Goal: Task Accomplishment & Management: Manage account settings

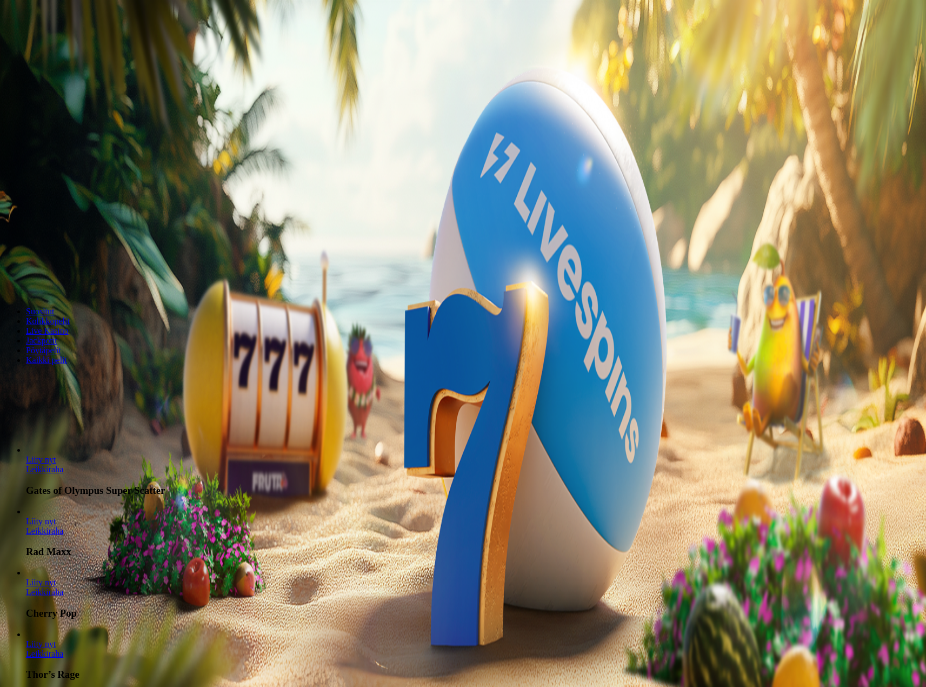
click at [50, 82] on span "Tarjoukset" at bounding box center [44, 77] width 36 height 9
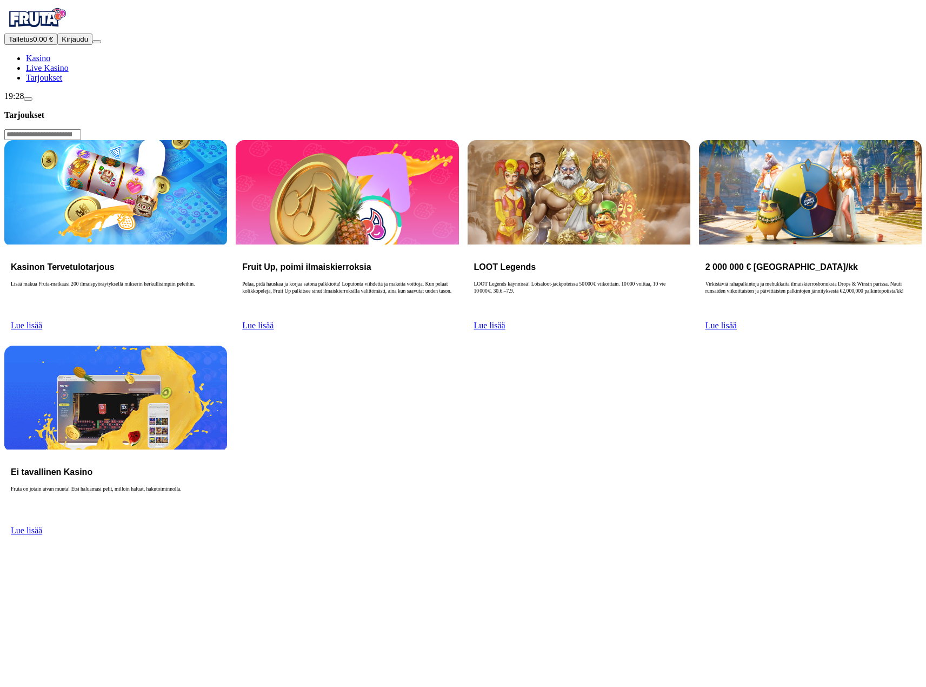
click at [69, 31] on img "Primary" at bounding box center [36, 17] width 65 height 27
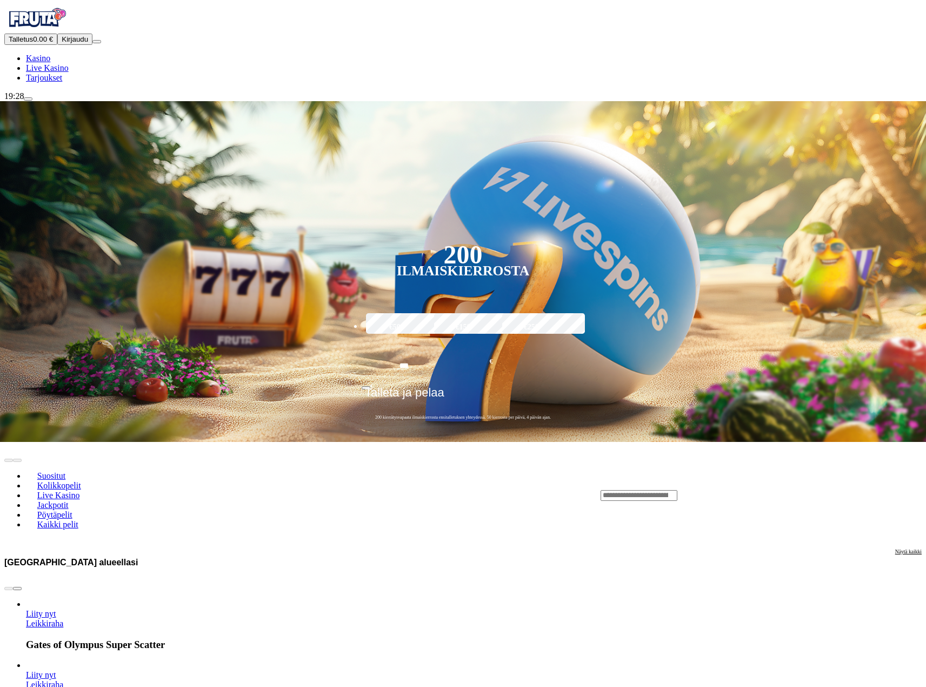
click at [70, 43] on span "Kirjaudu" at bounding box center [75, 39] width 26 height 8
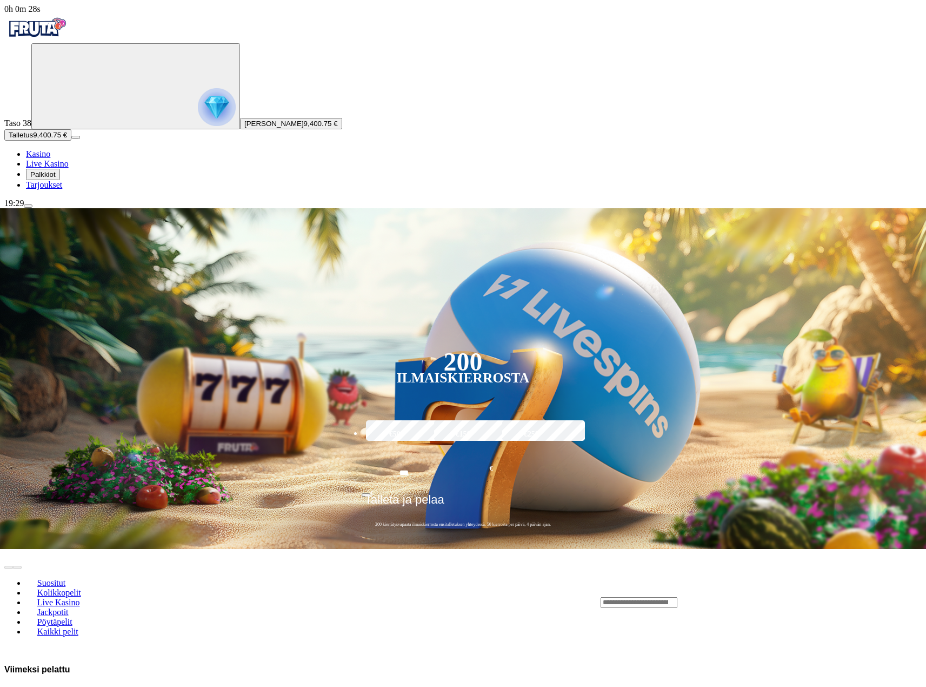
click at [56, 178] on span "Palkkiot" at bounding box center [42, 174] width 25 height 8
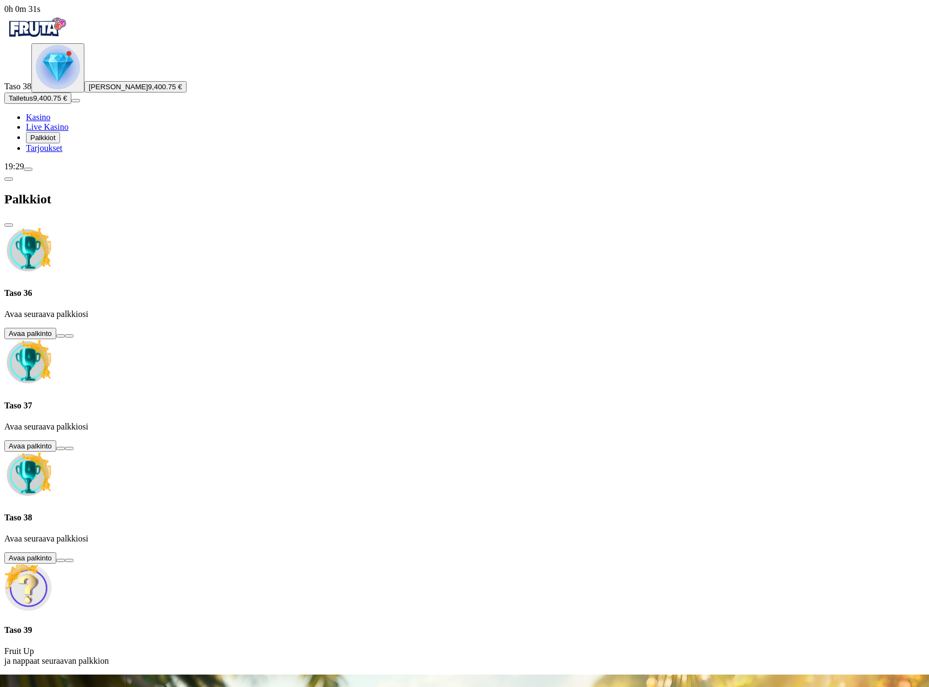
click at [69, 131] on span "Live Kasino" at bounding box center [47, 126] width 43 height 9
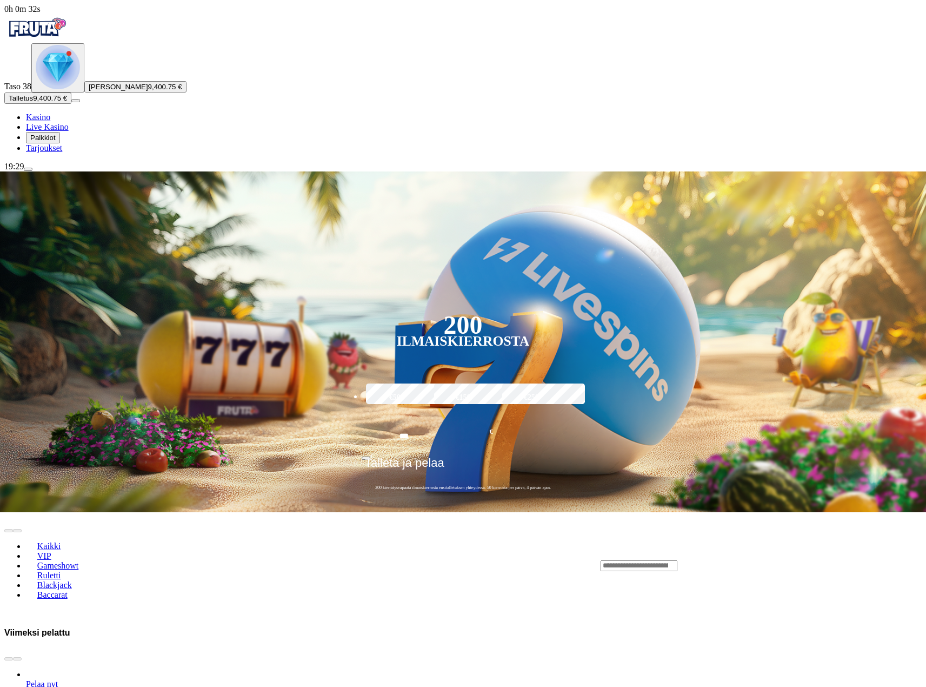
click at [62, 152] on span "Tarjoukset" at bounding box center [44, 147] width 36 height 9
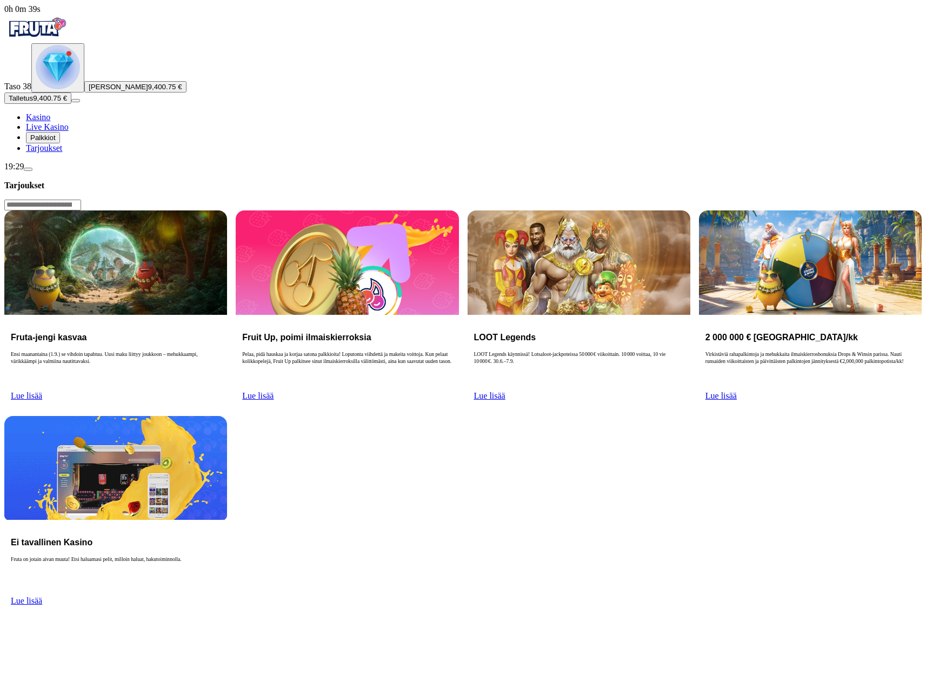
click at [28, 169] on span "menu icon" at bounding box center [28, 169] width 0 height 0
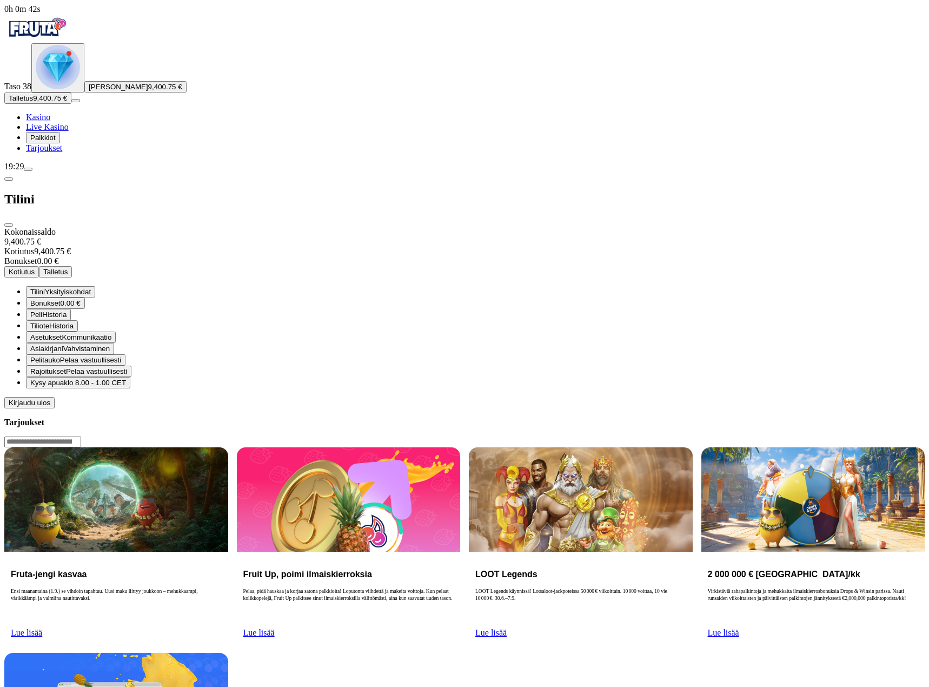
click at [35, 268] on span "Kotiutus" at bounding box center [22, 272] width 26 height 8
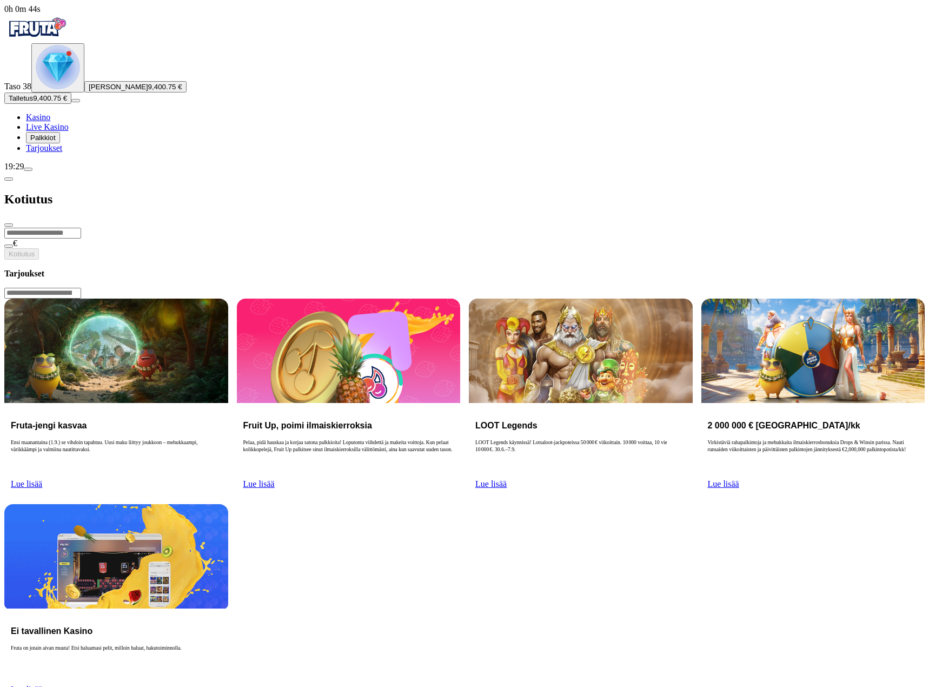
click at [81, 228] on input "number" at bounding box center [42, 233] width 77 height 11
type input "****"
click at [39, 248] on button "Kotiutus" at bounding box center [21, 253] width 35 height 11
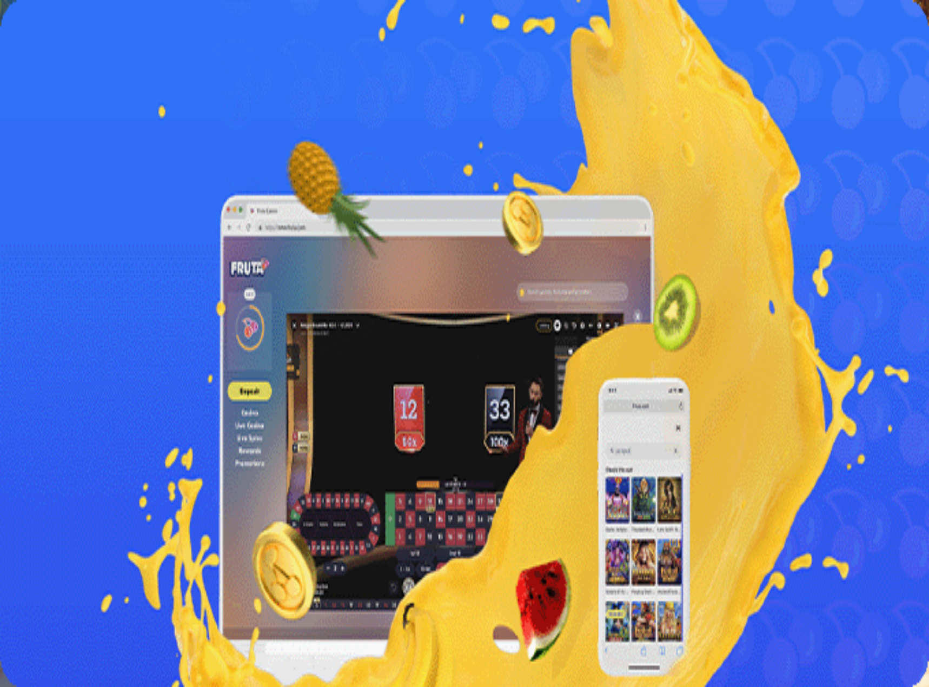
click at [50, 418] on span "Kirjaudu ulos" at bounding box center [30, 414] width 42 height 8
